Goal: Find specific page/section: Find specific page/section

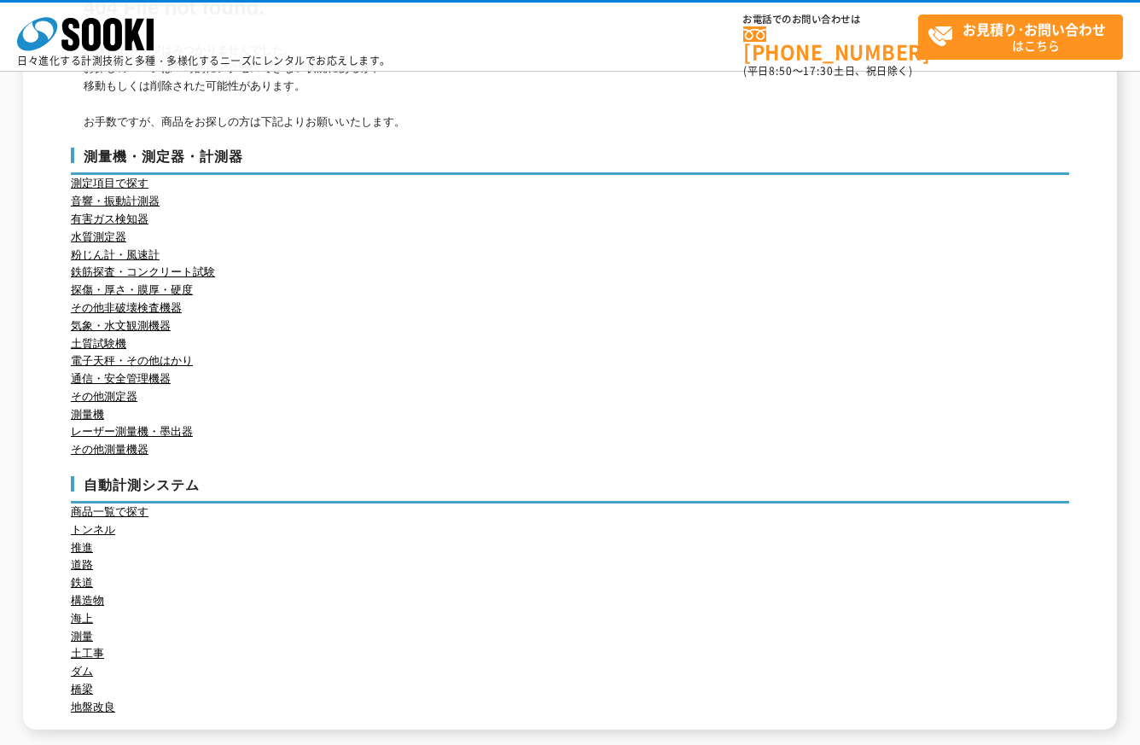
scroll to position [171, 0]
click at [118, 451] on link "その他測量機器" at bounding box center [110, 448] width 78 height 13
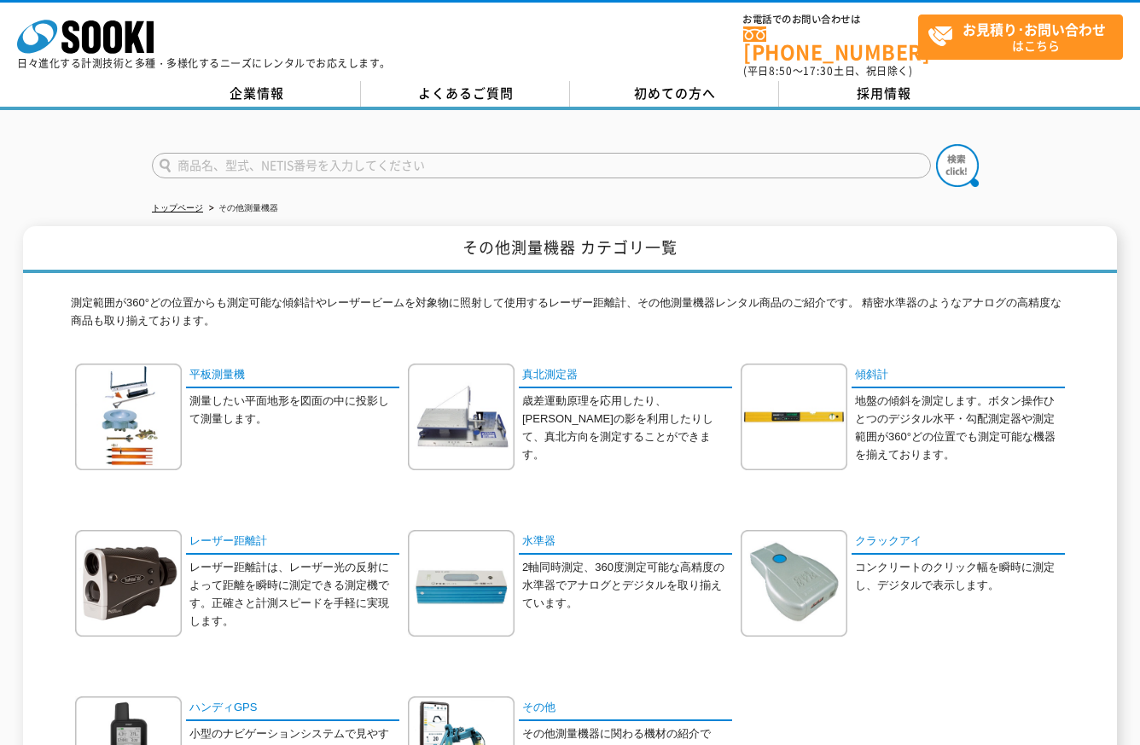
click at [235, 162] on input "text" at bounding box center [541, 166] width 779 height 26
type input "蛍光X線"
click at [936, 144] on button at bounding box center [957, 165] width 43 height 43
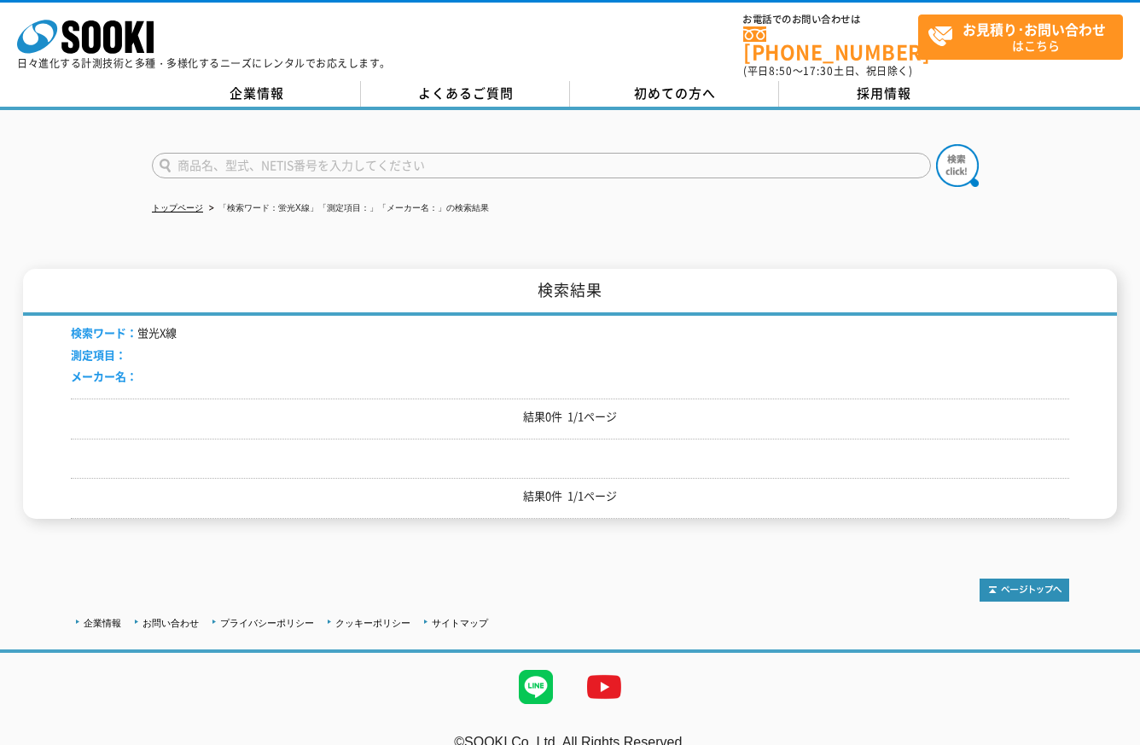
click at [340, 153] on input "text" at bounding box center [541, 166] width 779 height 26
type input "DELTA"
click at [631, 223] on div "DELTA トップページ 「検索ワード：蛍光X線」「測定項目：」「メーカー名：」の検索結果 検索結果 検索ワード： 蛍光X線 測定項目： メーカー名： 結果0…" at bounding box center [570, 327] width 1140 height 434
click at [952, 156] on img at bounding box center [957, 165] width 43 height 43
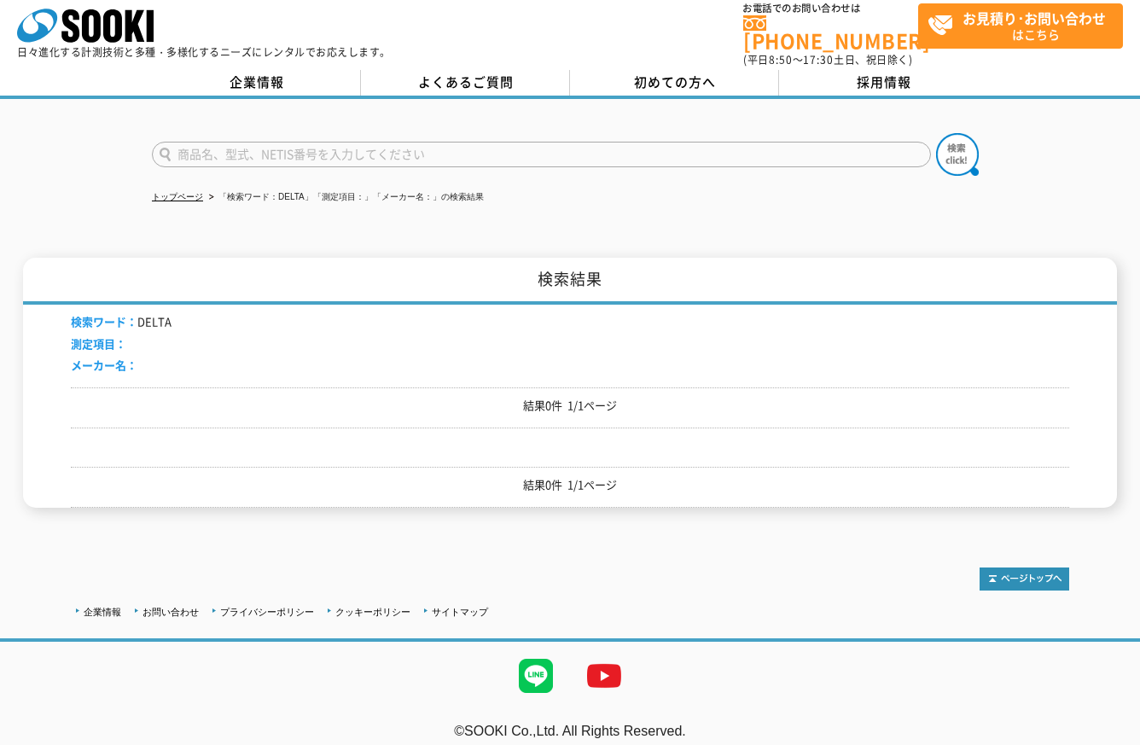
scroll to position [15, 0]
